Goal: Communication & Community: Participate in discussion

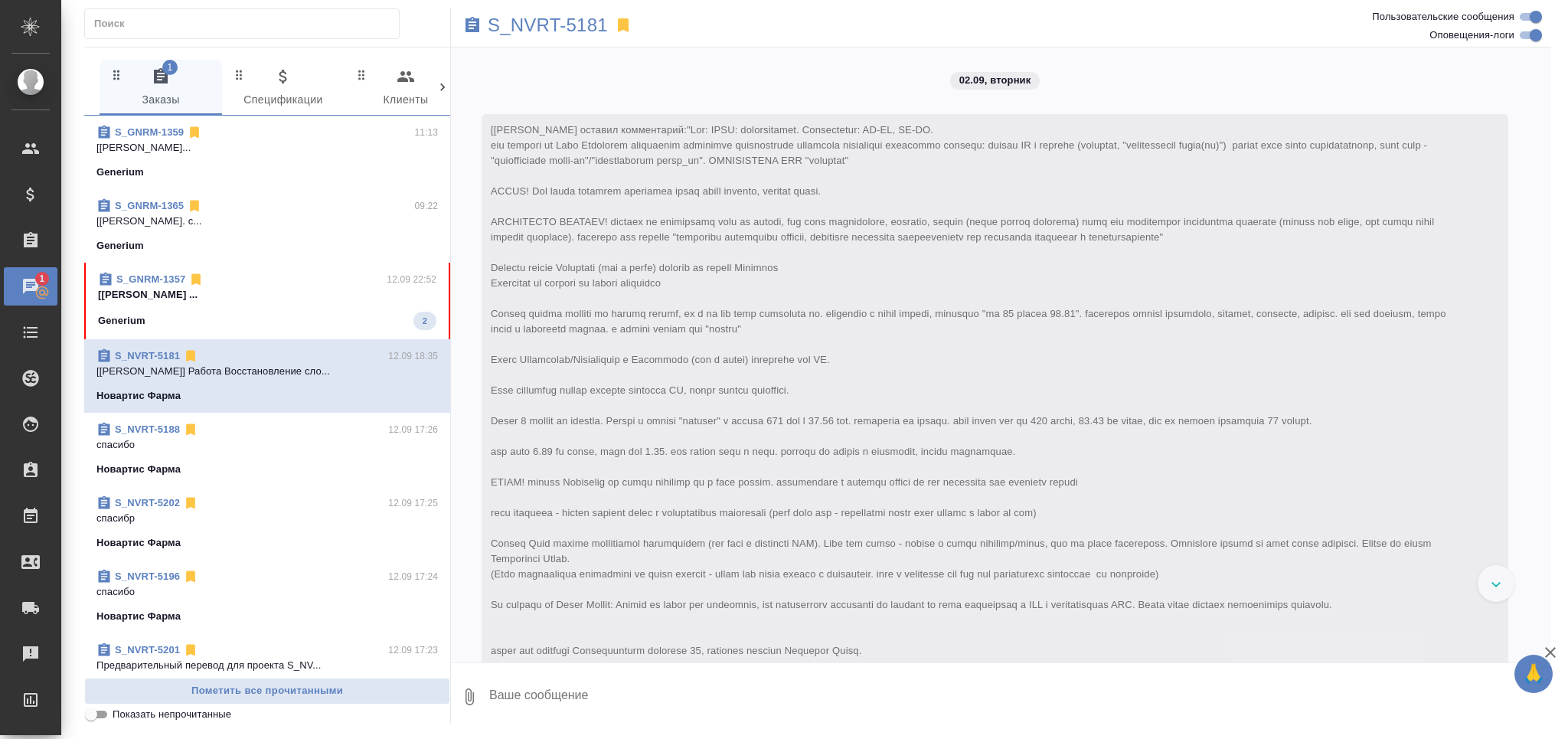
click at [258, 294] on p "[[PERSON_NAME] ..." at bounding box center [267, 294] width 338 height 15
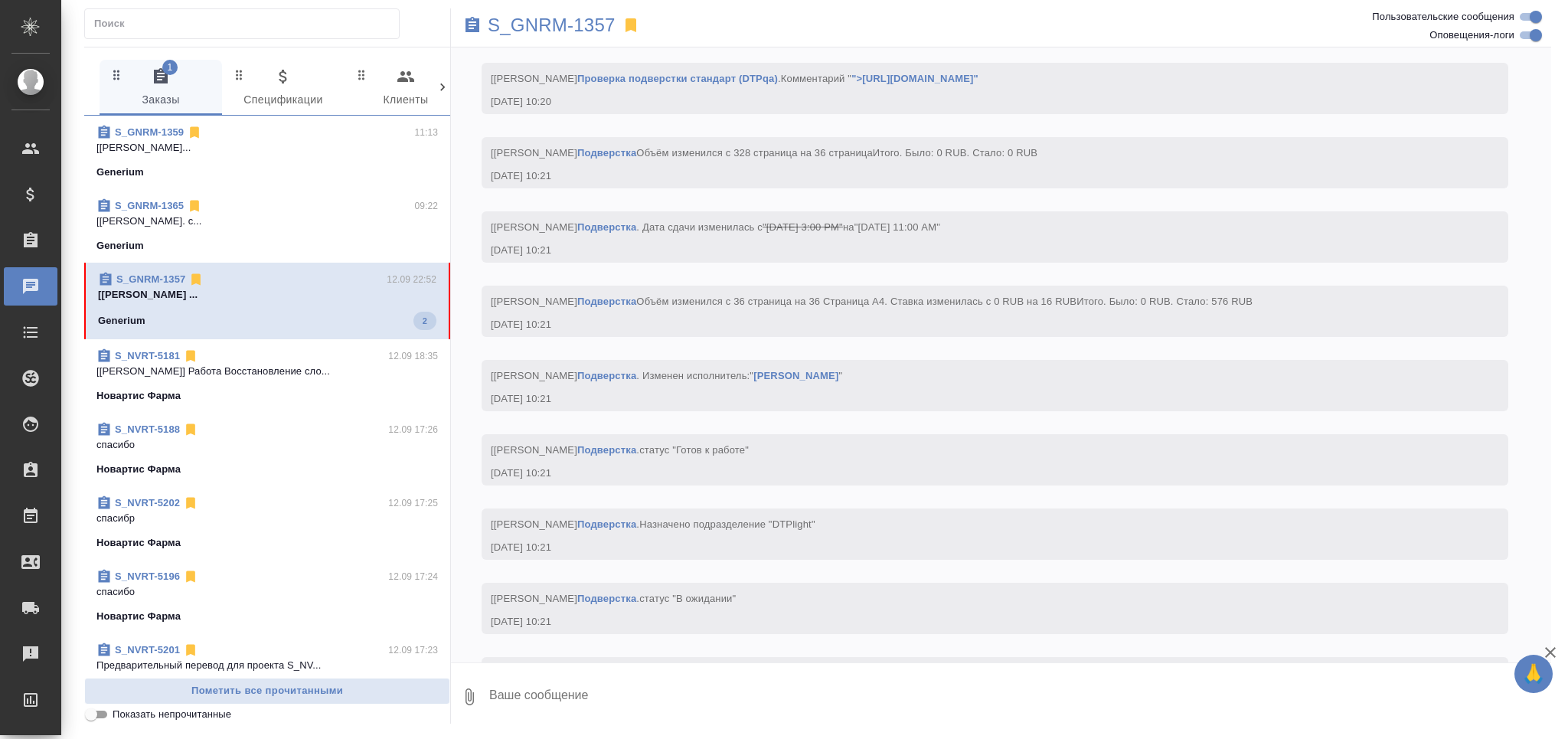
scroll to position [29980, 0]
